Goal: Task Accomplishment & Management: Complete application form

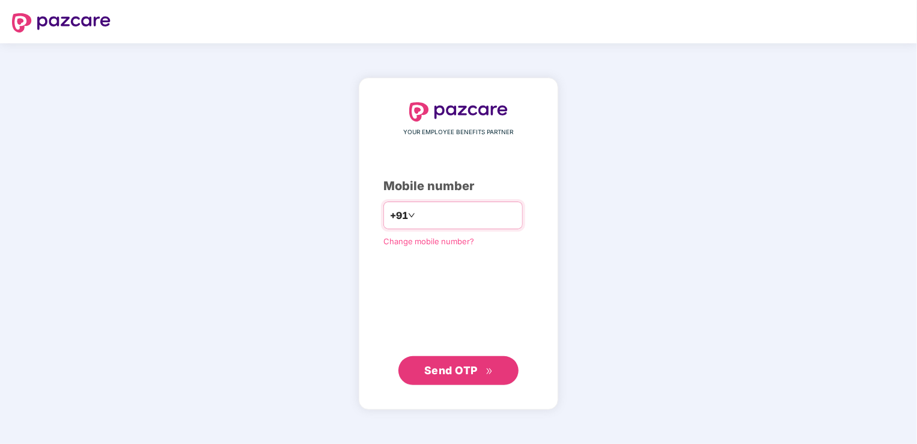
type input "**********"
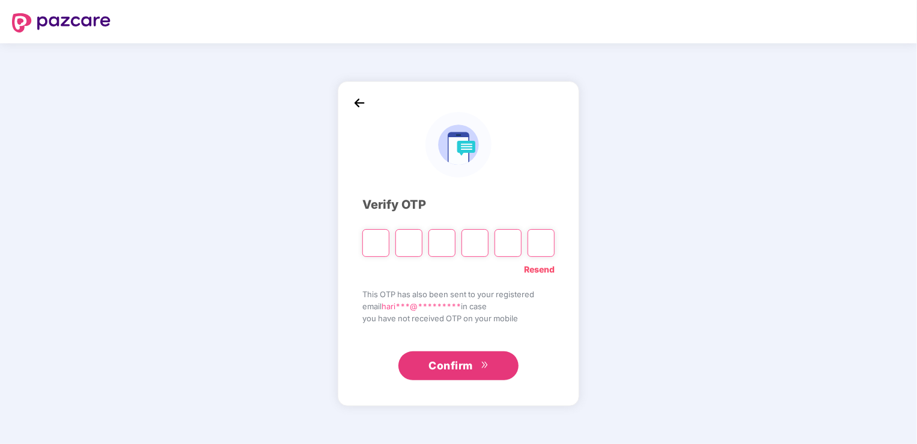
type input "*"
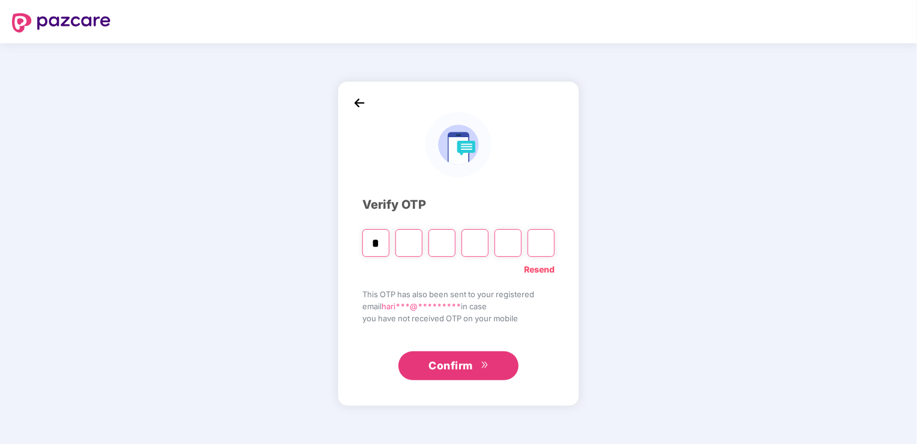
type input "*"
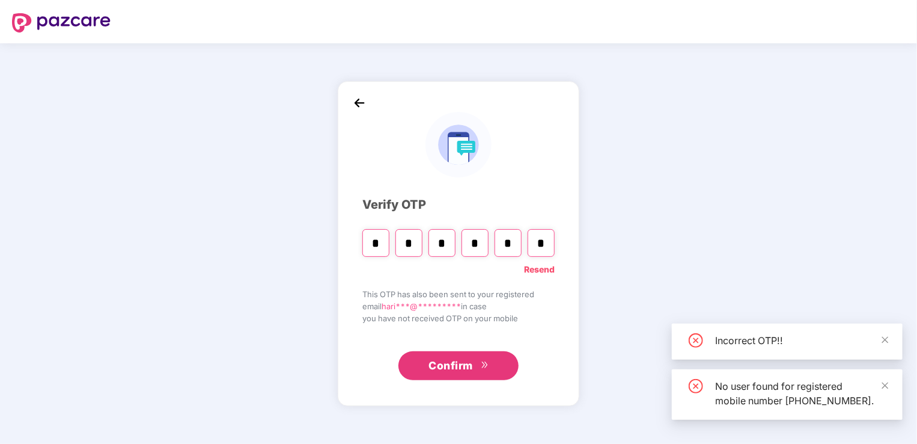
type input "*"
click at [418, 233] on input "*" at bounding box center [408, 243] width 27 height 28
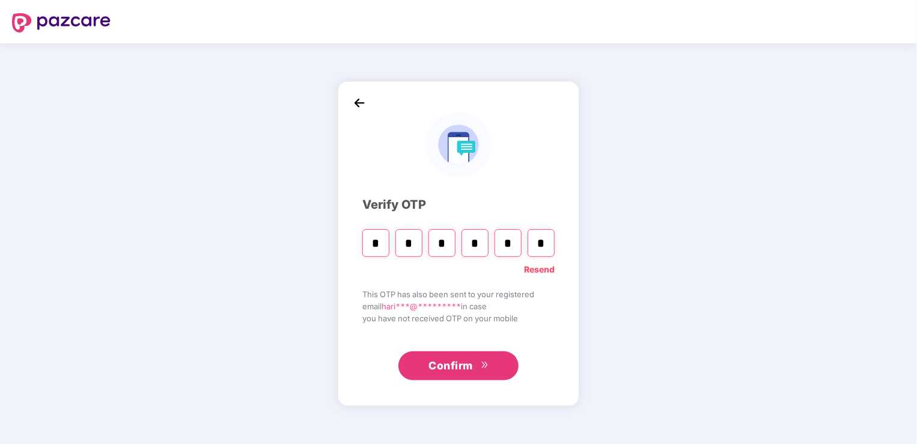
click at [418, 233] on input "*" at bounding box center [408, 243] width 27 height 28
type input "*"
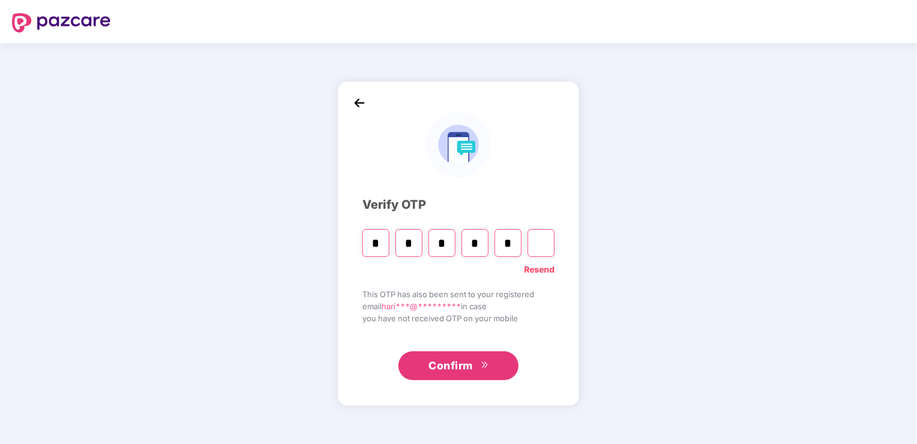
click at [385, 242] on input "*" at bounding box center [375, 243] width 27 height 28
type input "*"
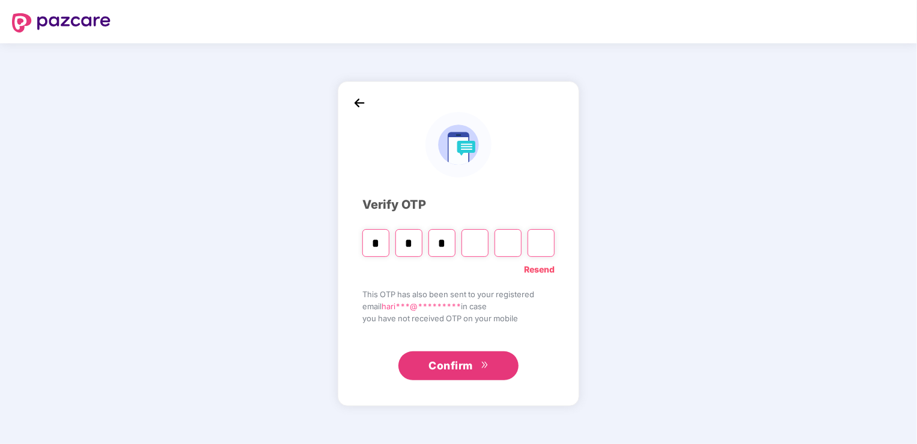
type input "*"
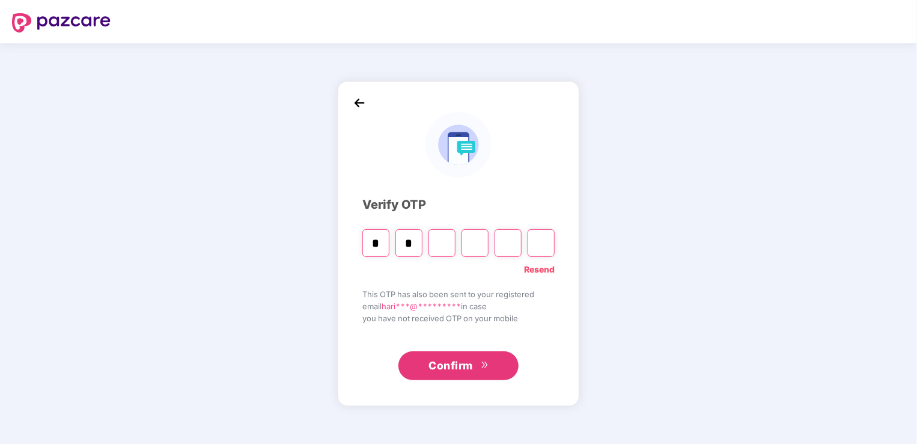
type input "*"
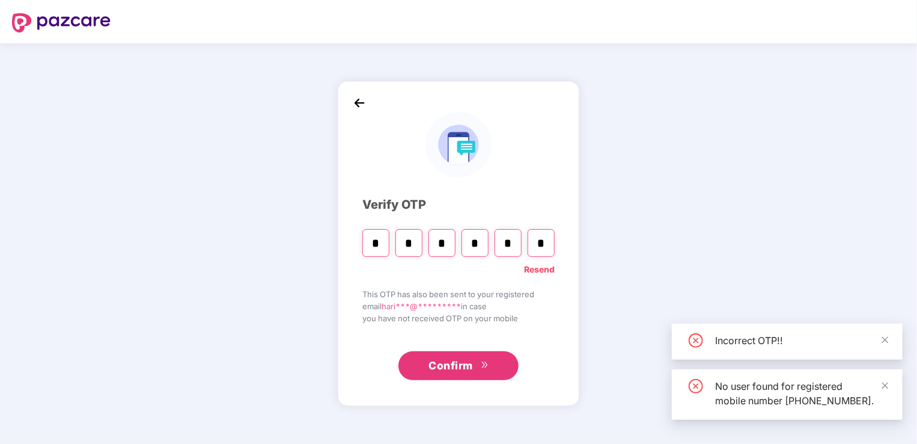
type input "*"
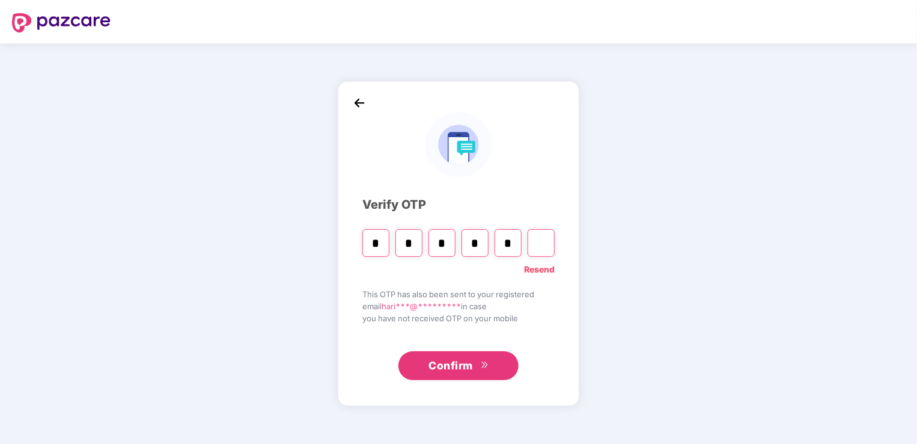
type input "*"
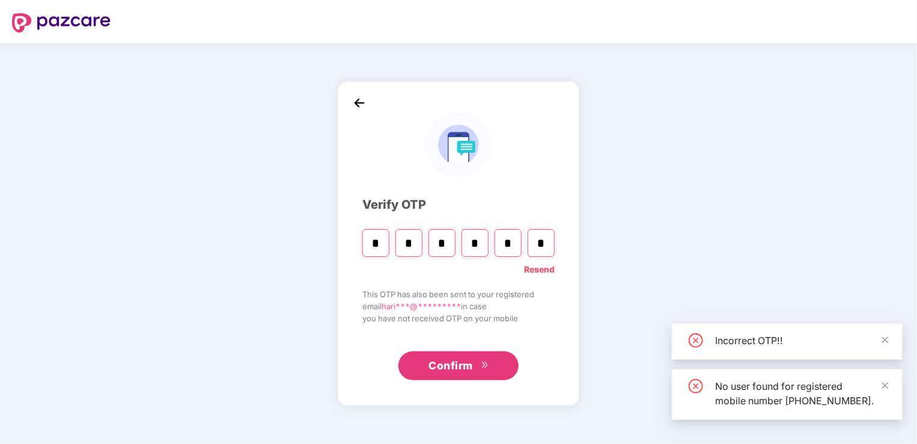
type input "*"
click at [414, 241] on input "*" at bounding box center [408, 243] width 27 height 28
type input "*"
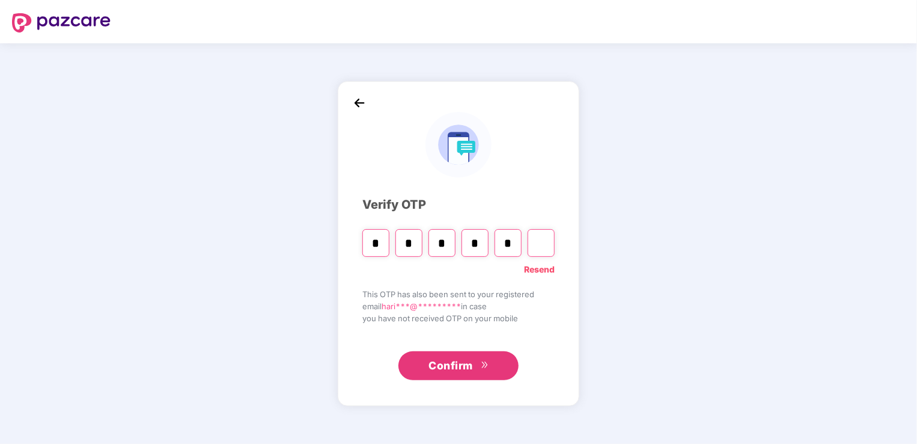
click at [368, 246] on input "*" at bounding box center [375, 243] width 27 height 28
type input "*"
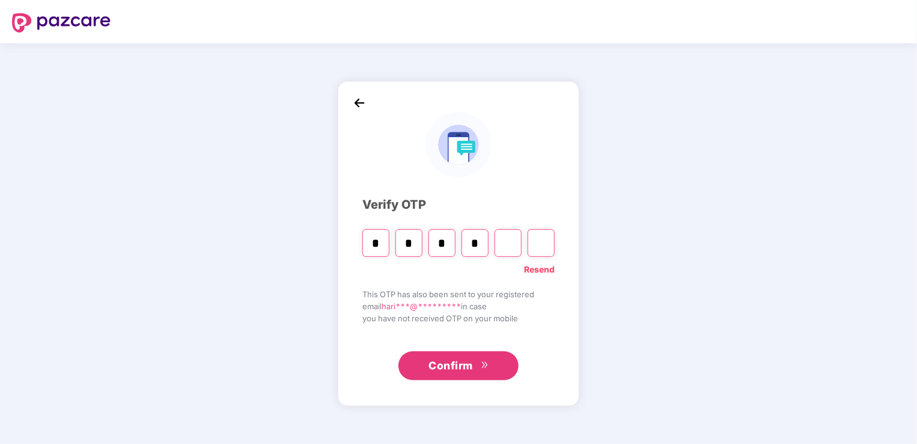
type input "*"
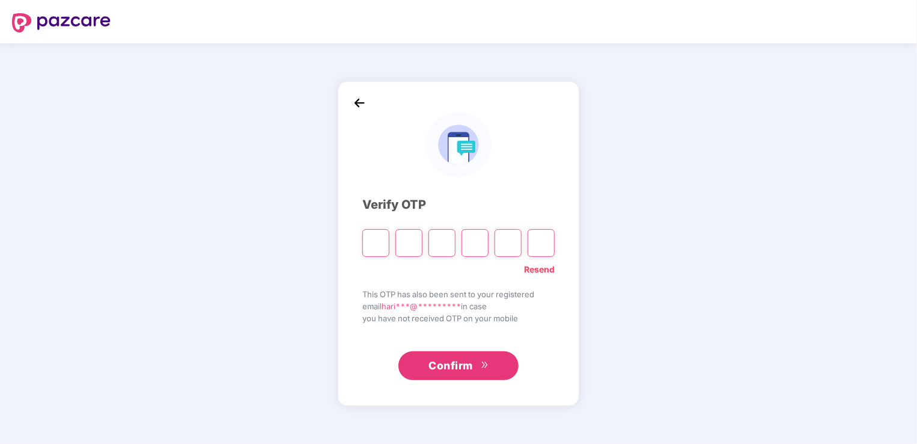
type input "*"
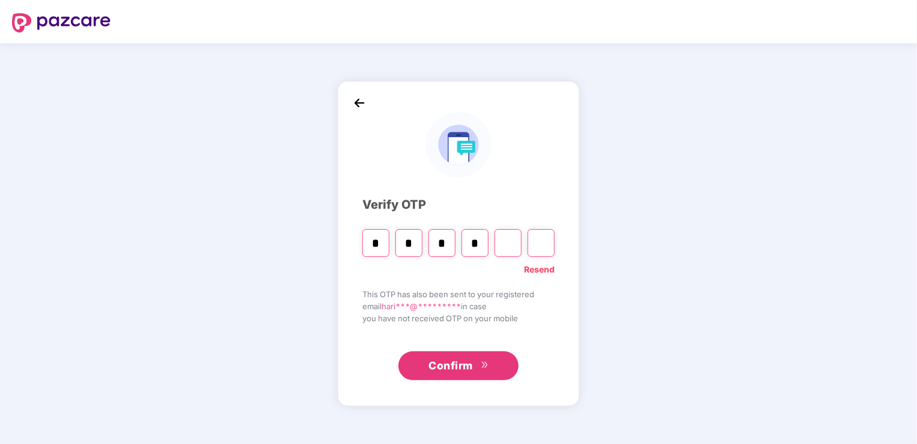
type input "*"
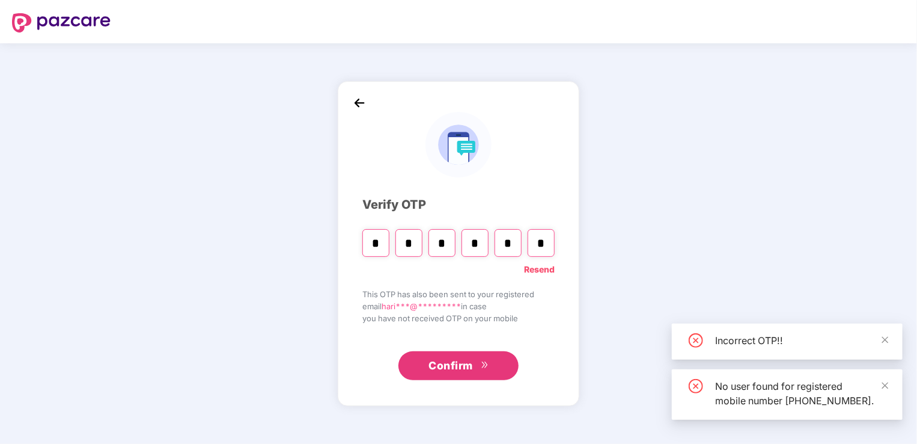
type input "*"
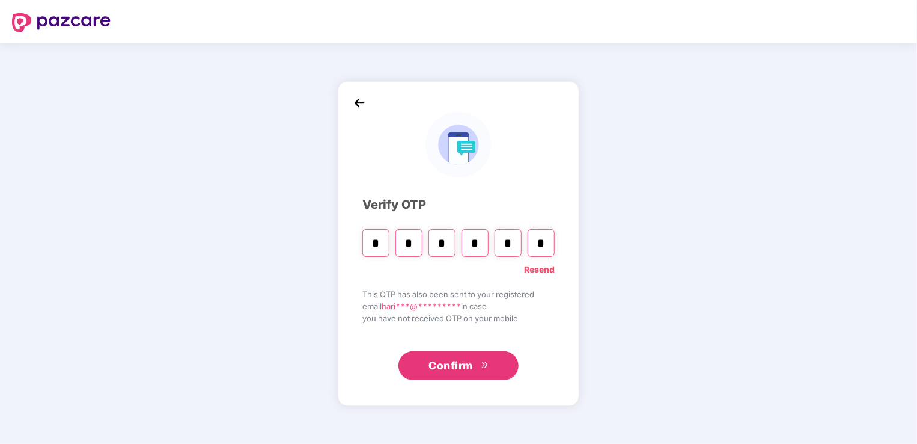
click at [118, 7] on header at bounding box center [458, 21] width 917 height 43
click at [539, 269] on link "Resend" at bounding box center [539, 269] width 31 height 13
click at [370, 249] on input "Please enter verification code. Digit 1" at bounding box center [375, 243] width 27 height 28
type input "*"
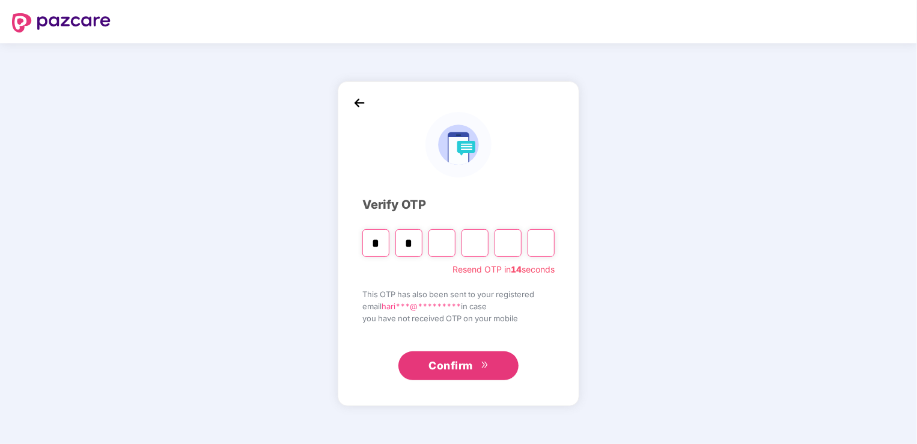
type input "*"
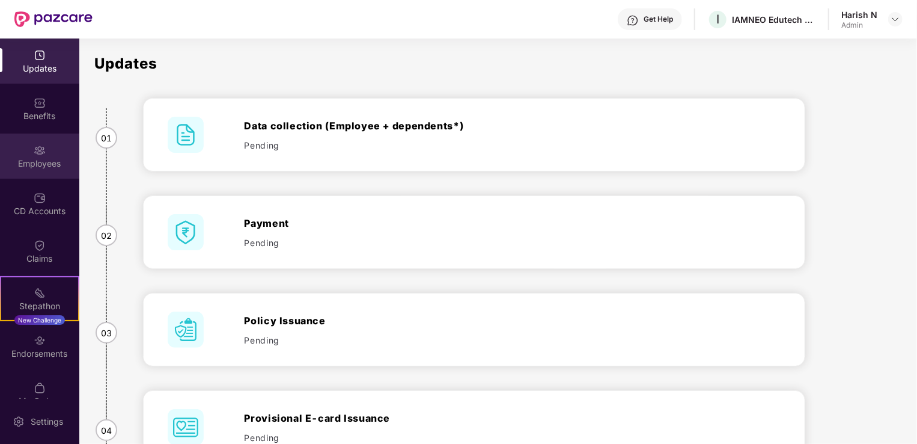
click at [18, 148] on div "Employees" at bounding box center [39, 155] width 79 height 45
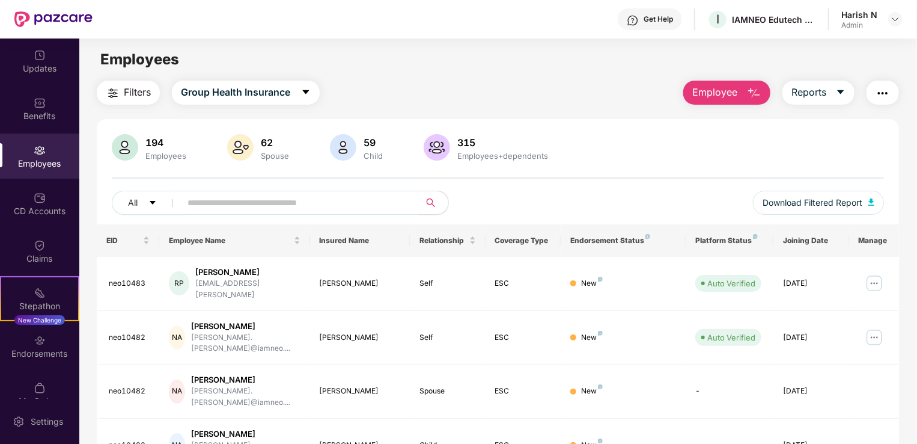
click at [702, 95] on span "Employee" at bounding box center [714, 92] width 45 height 15
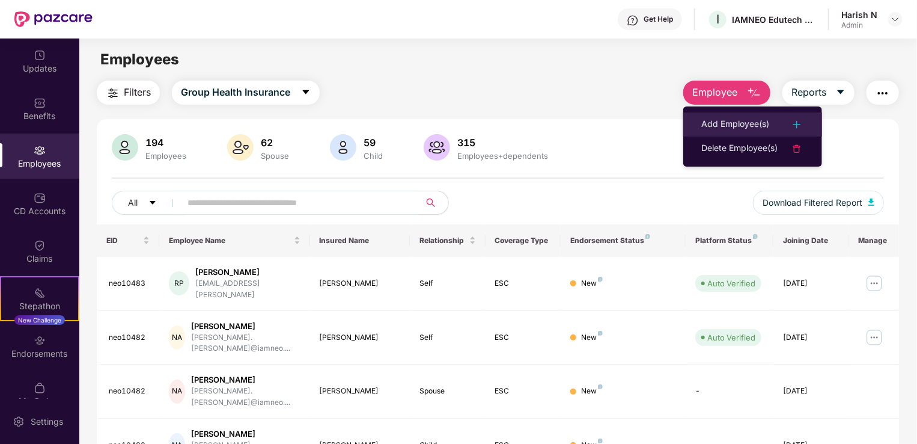
click at [714, 117] on div "Add Employee(s)" at bounding box center [735, 124] width 68 height 14
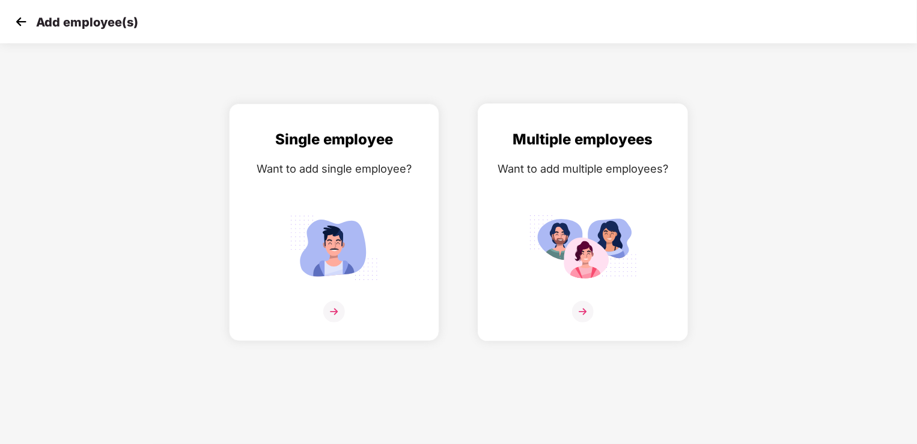
click at [577, 317] on img at bounding box center [583, 312] width 22 height 22
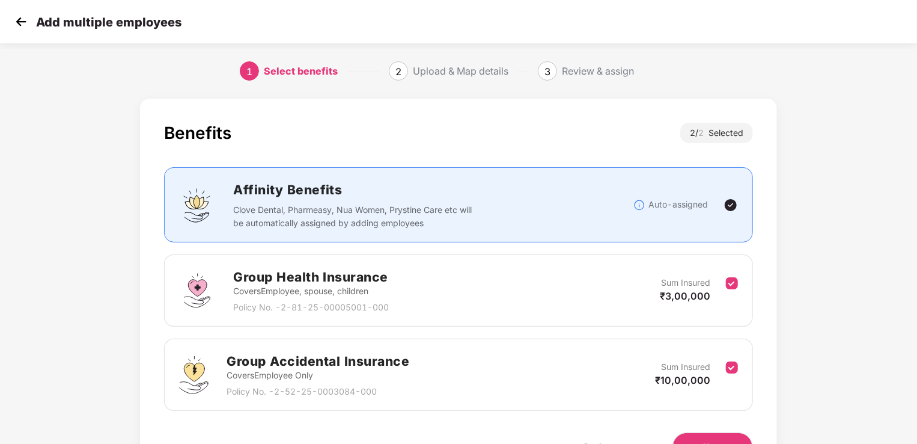
click at [820, 288] on div "Benefits 2 / 2 Selected Affinity Benefits Clove Dental, Pharmeasy, Nua Women, P…" at bounding box center [458, 304] width 764 height 423
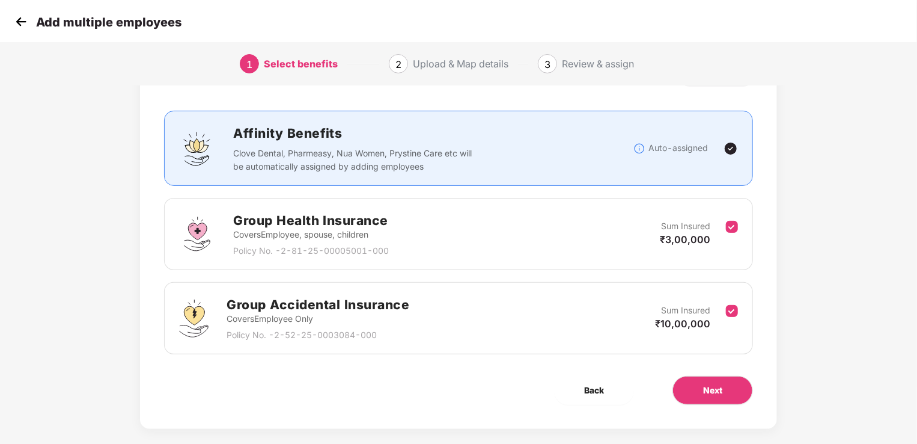
scroll to position [70, 0]
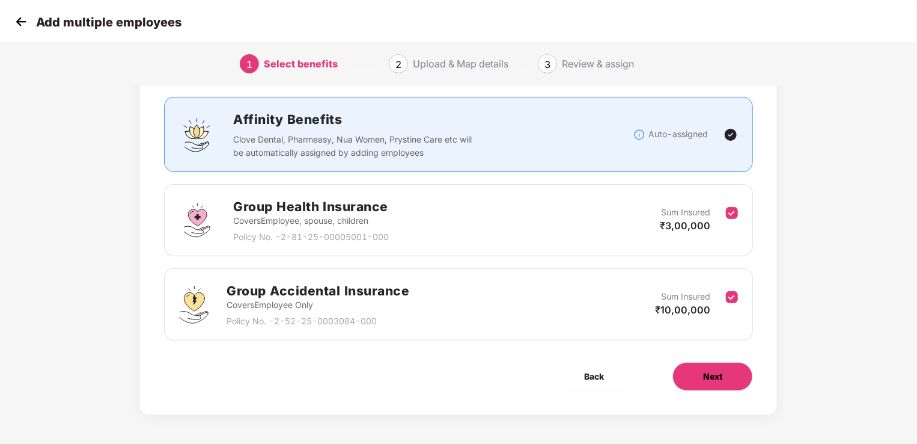
click at [702, 380] on button "Next" at bounding box center [713, 376] width 81 height 29
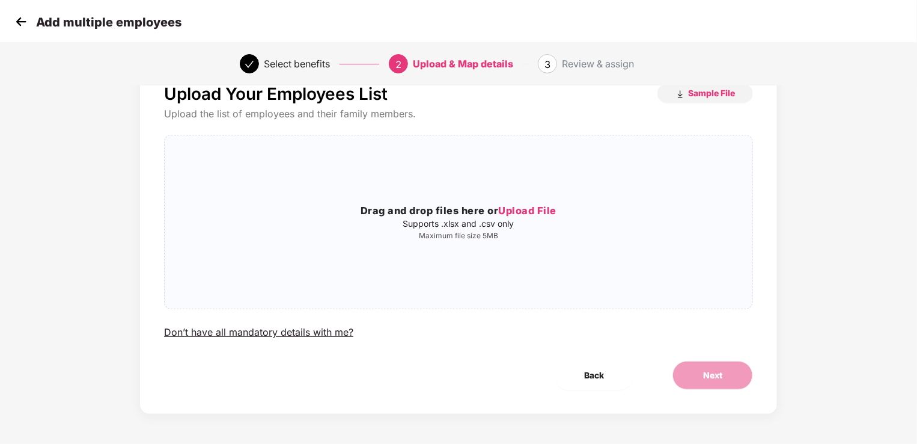
scroll to position [0, 0]
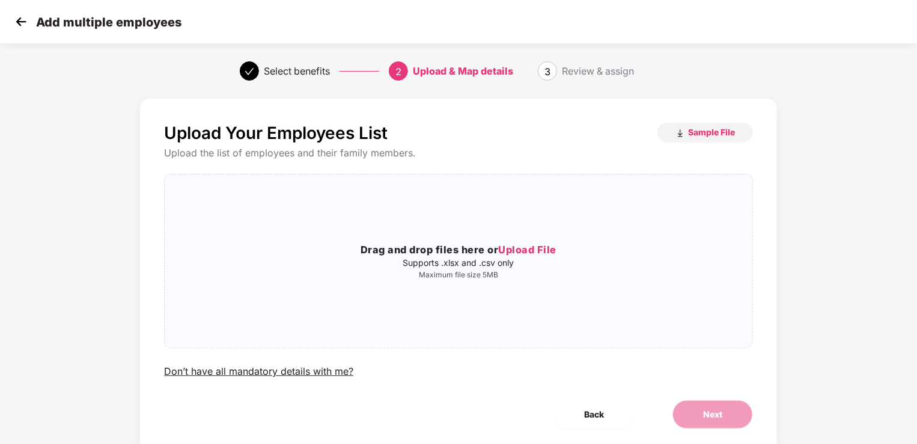
click at [787, 332] on div "Upload Your Employees List Sample File Upload the list of employees and their f…" at bounding box center [458, 288] width 764 height 390
click at [707, 134] on span "Sample File" at bounding box center [711, 131] width 47 height 11
click at [686, 126] on button "Sample File" at bounding box center [706, 132] width 96 height 19
click at [540, 245] on span "Upload File" at bounding box center [527, 249] width 58 height 12
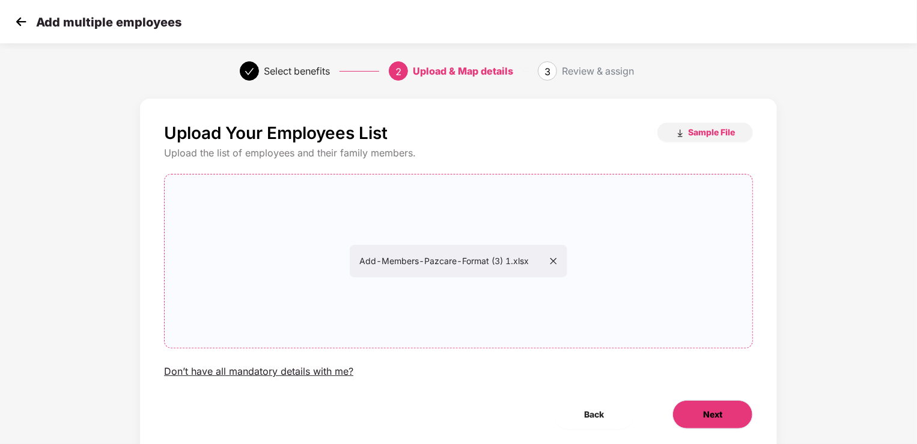
click at [700, 415] on button "Next" at bounding box center [713, 414] width 81 height 29
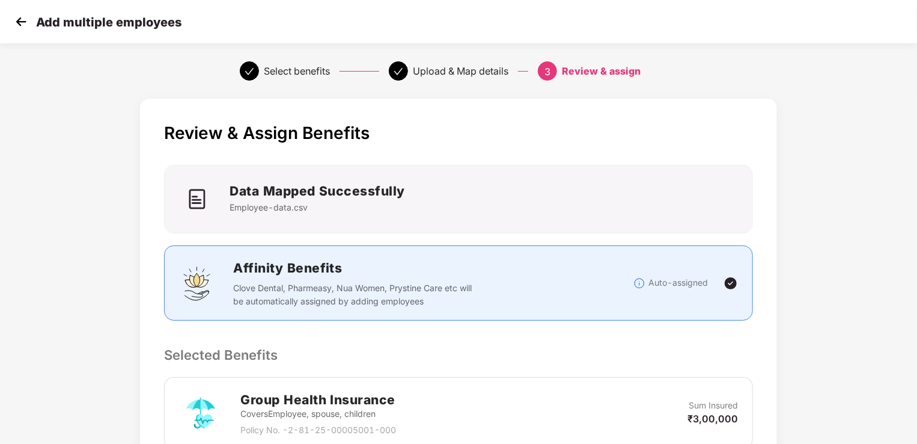
click at [683, 314] on div "Affinity Benefits Clove Dental, Pharmeasy, Nua Women, Prystine Care etc will be…" at bounding box center [458, 282] width 589 height 75
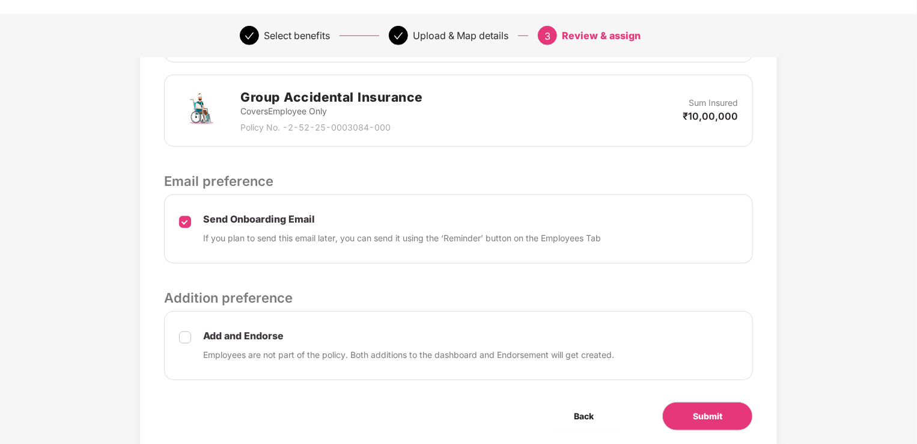
scroll to position [426, 0]
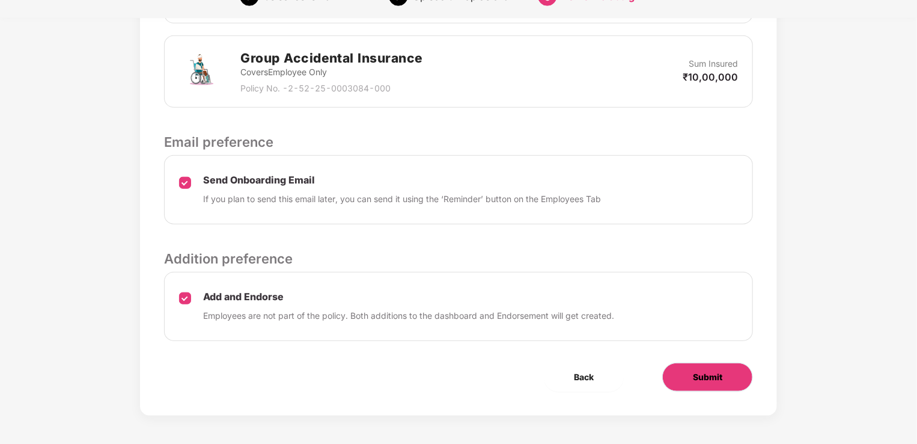
click at [710, 375] on span "Submit" at bounding box center [707, 376] width 29 height 13
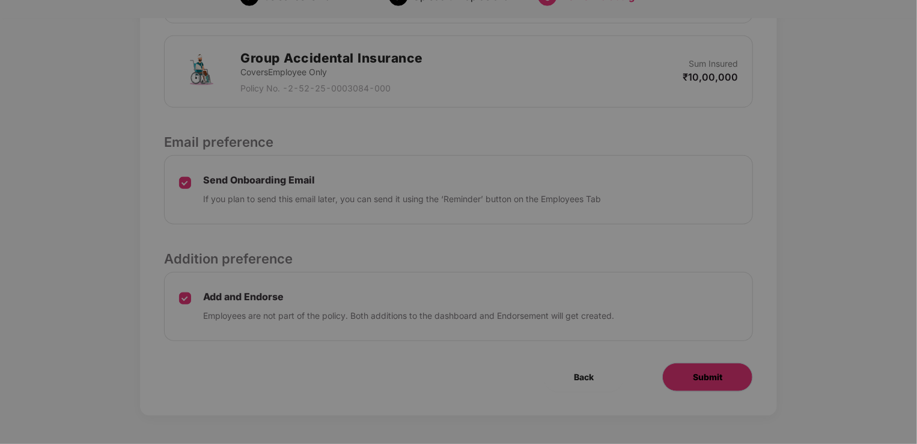
scroll to position [0, 0]
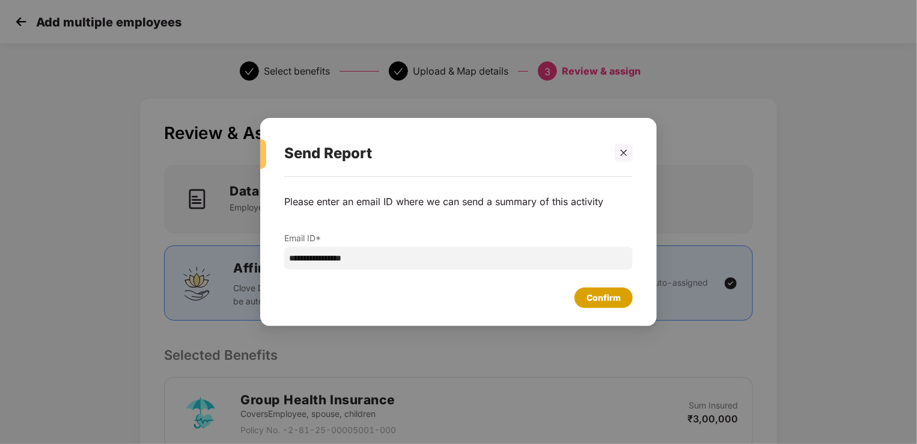
click at [607, 302] on div "Confirm" at bounding box center [604, 297] width 34 height 13
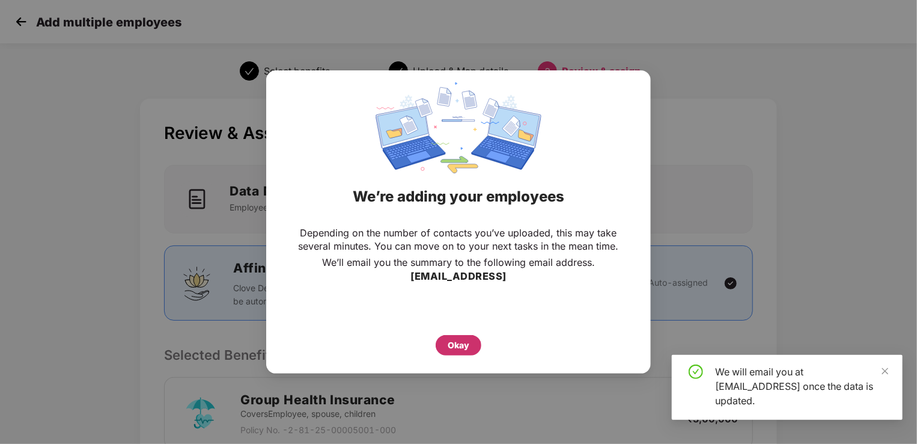
click at [466, 350] on div "Okay" at bounding box center [459, 344] width 22 height 13
